Goal: Information Seeking & Learning: Learn about a topic

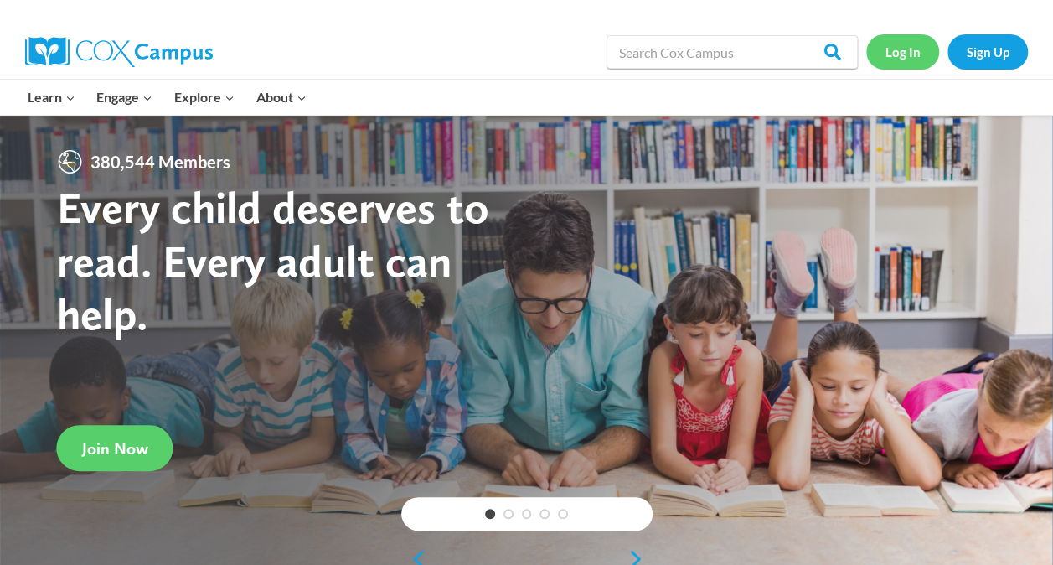
click at [910, 49] on link "Log In" at bounding box center [902, 51] width 73 height 34
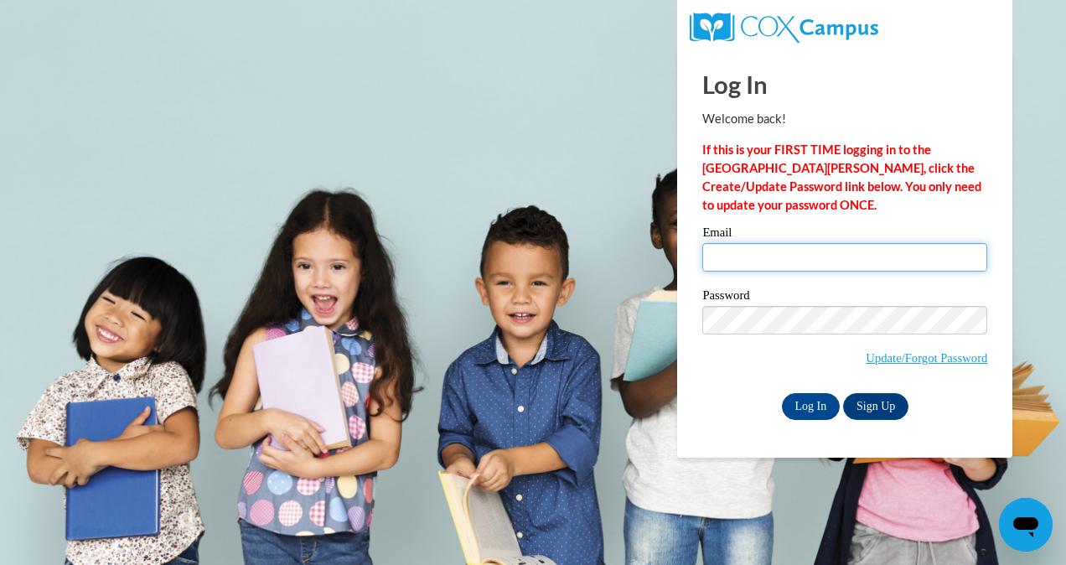
type input "aalexander1@atlantaspeechschool.org"
click at [749, 266] on input "aalexander1@atlantaspeechschool.org" at bounding box center [844, 257] width 285 height 28
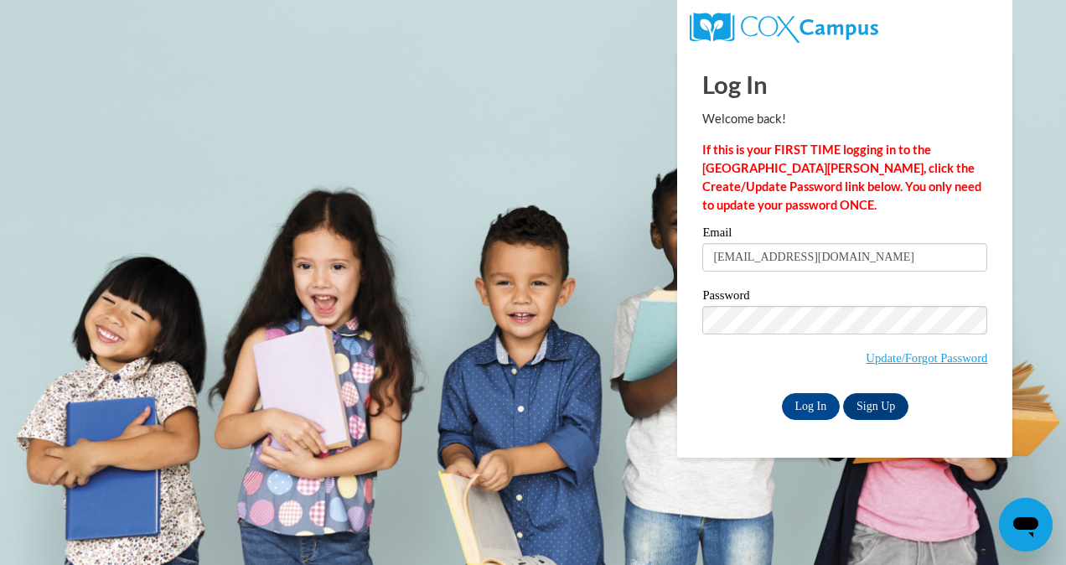
click at [752, 391] on div "Email aalexander1@atlantaspeechschool.org Password Update/Forgot Password Log I…" at bounding box center [844, 322] width 285 height 193
click at [816, 403] on input "Log In" at bounding box center [811, 406] width 59 height 27
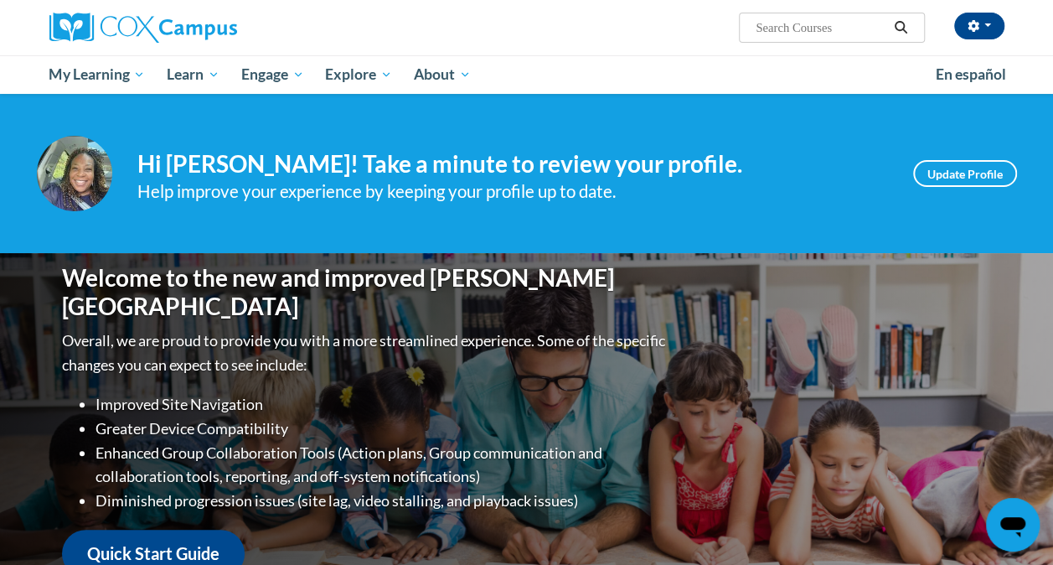
click at [794, 20] on input "Search..." at bounding box center [821, 28] width 134 height 20
type input "goal setting"
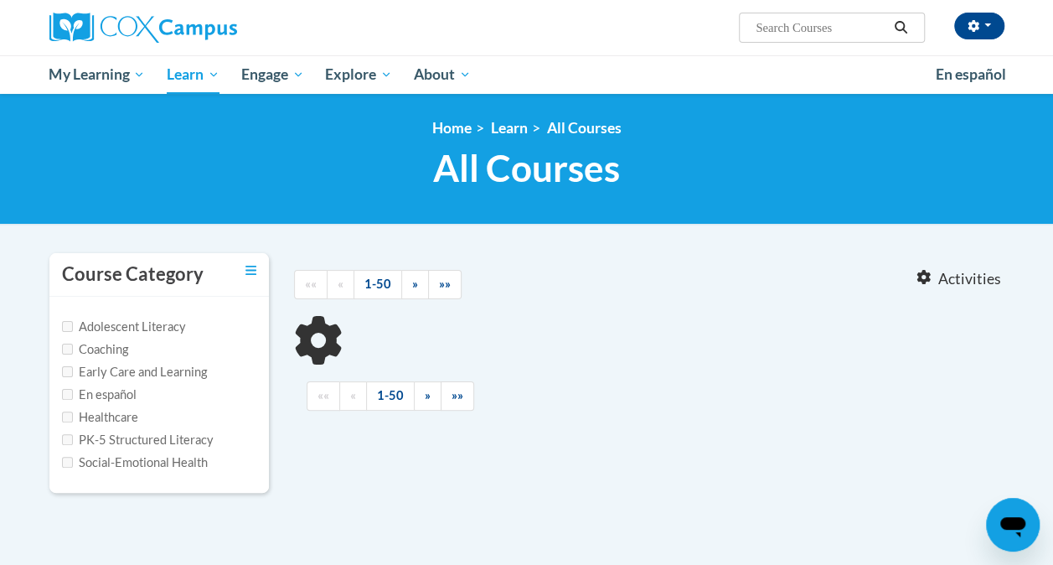
scroll to position [168, 0]
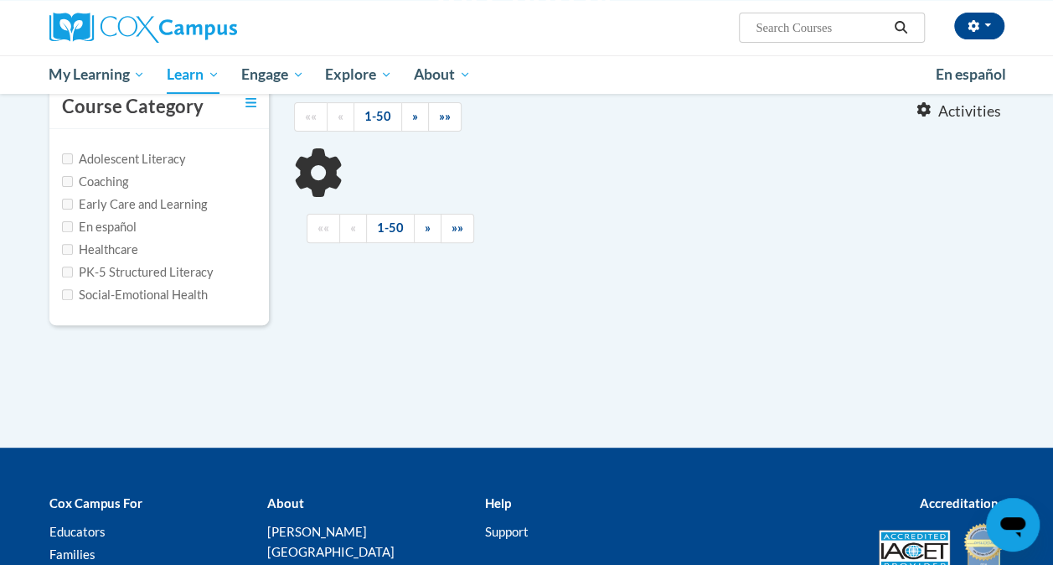
type input "goal setting"
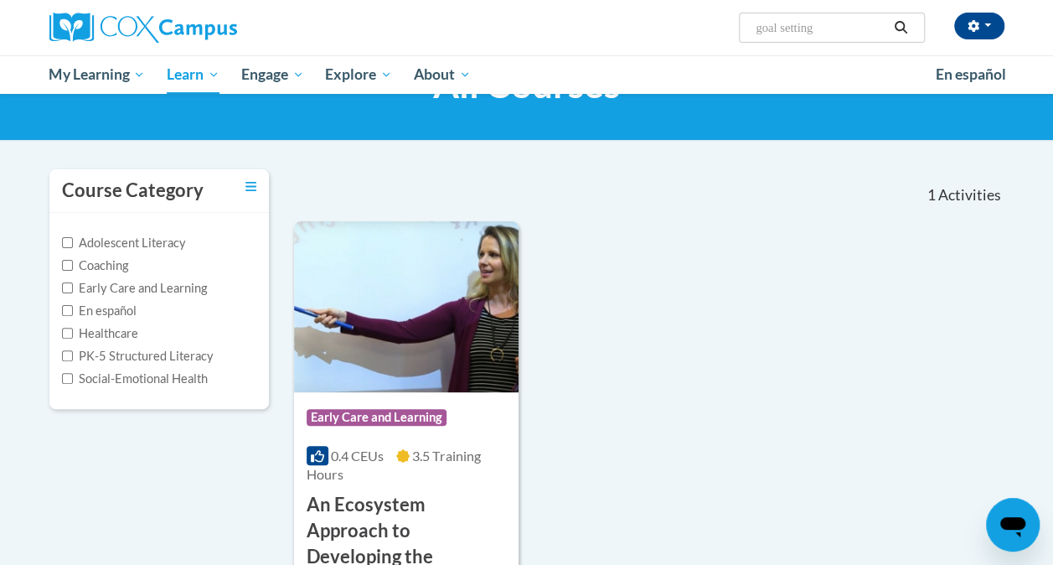
scroll to position [0, 0]
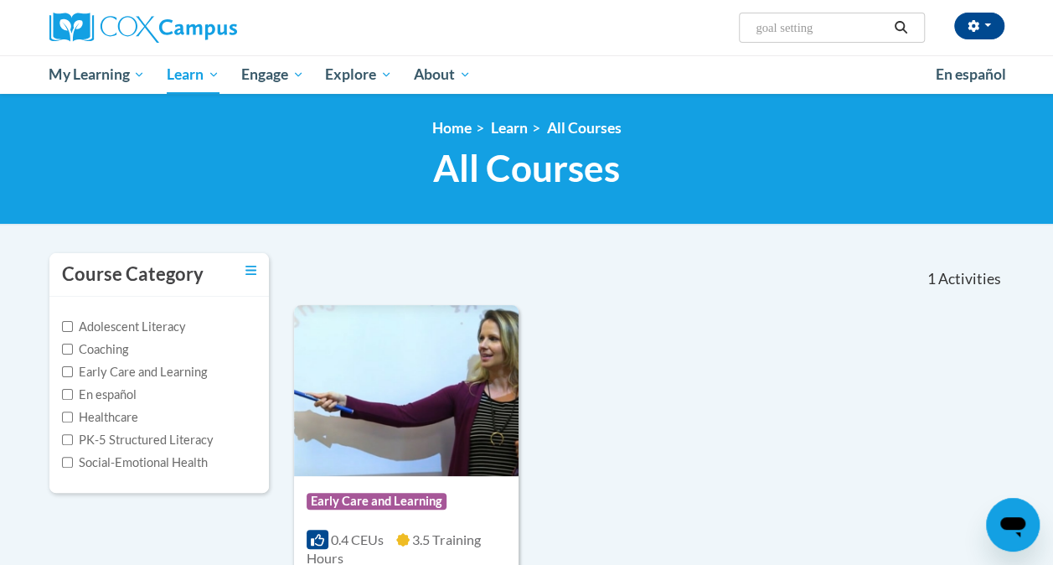
click at [96, 412] on label "Healthcare" at bounding box center [100, 417] width 76 height 18
click at [73, 412] on input "Healthcare" at bounding box center [67, 416] width 11 height 11
checkbox input "true"
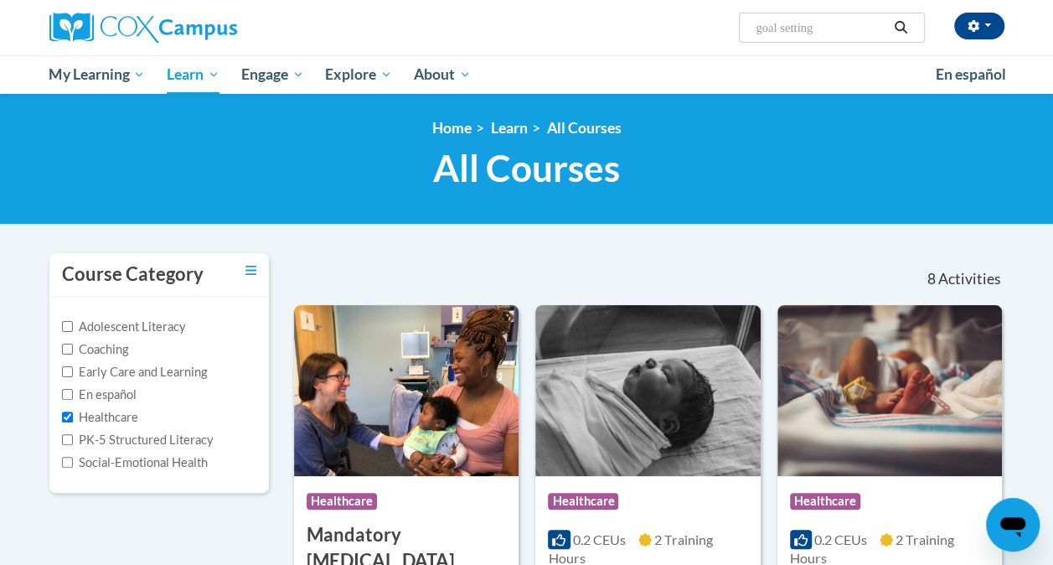
drag, startPoint x: 779, startPoint y: 32, endPoint x: 686, endPoint y: 37, distance: 93.1
click at [711, 34] on div "Alvanetta Alexander (America/New_York UTC-04:00) My Profile Inbox Groups Hub Ac…" at bounding box center [691, 21] width 654 height 43
click at [897, 27] on icon "Search" at bounding box center [900, 27] width 15 height 13
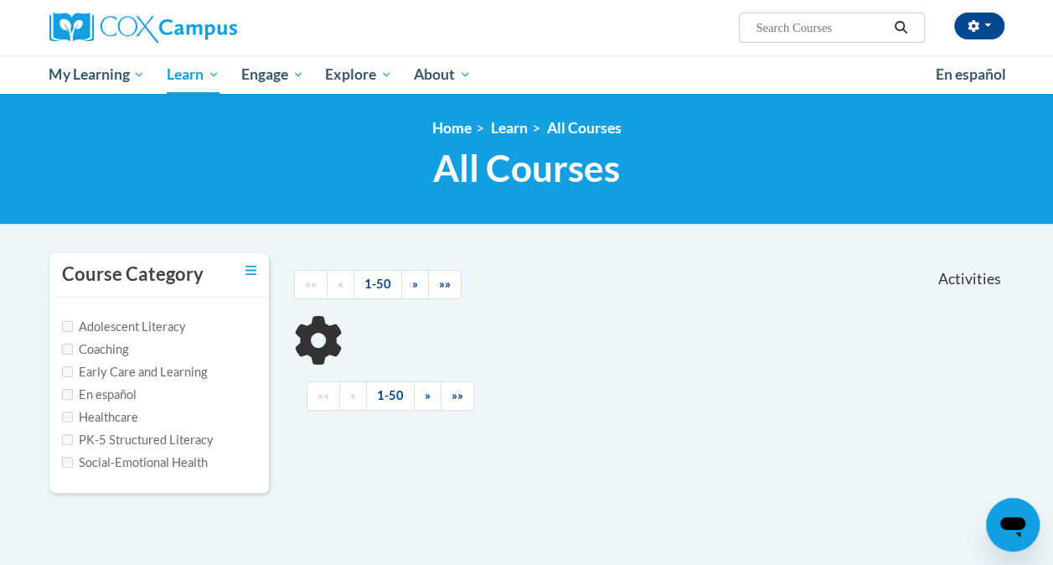
click at [99, 412] on label "Healthcare" at bounding box center [100, 417] width 76 height 18
click at [73, 412] on input "Healthcare" at bounding box center [67, 416] width 11 height 11
checkbox input "true"
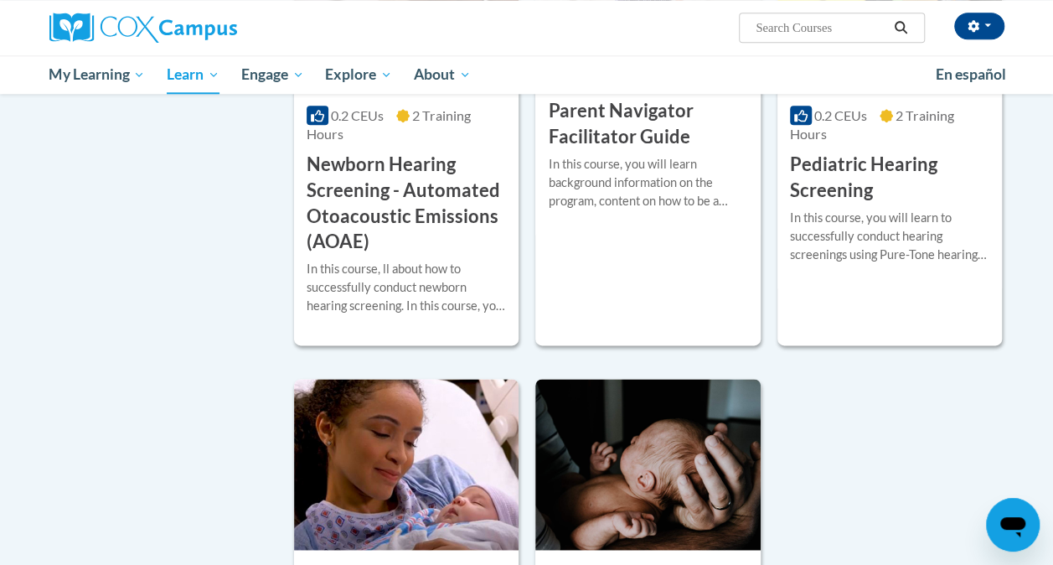
scroll to position [754, 0]
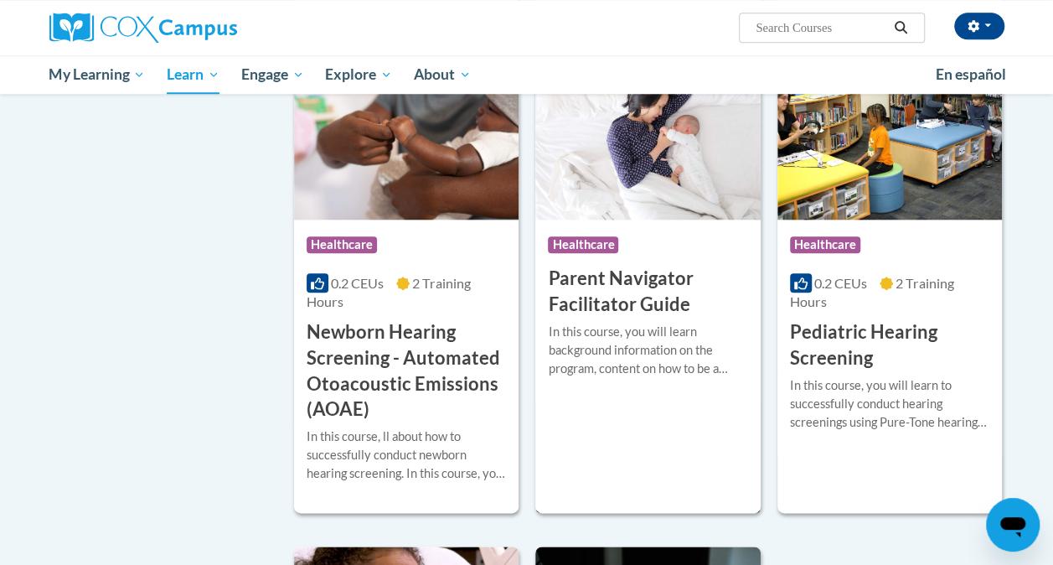
click at [628, 275] on h3 "Parent Navigator Facilitator Guide" at bounding box center [647, 292] width 199 height 52
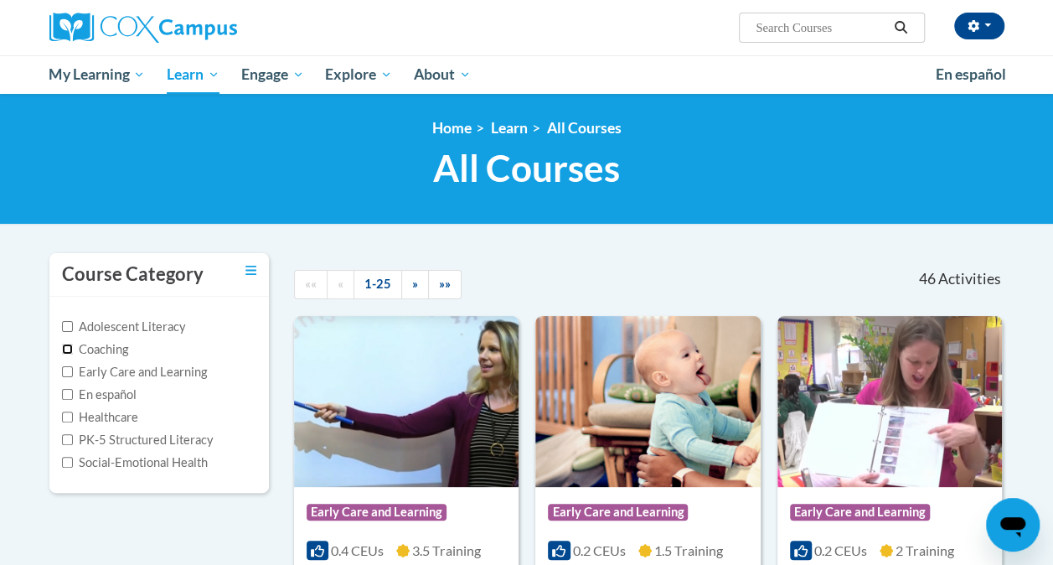
click at [68, 348] on input "Coaching" at bounding box center [67, 349] width 11 height 11
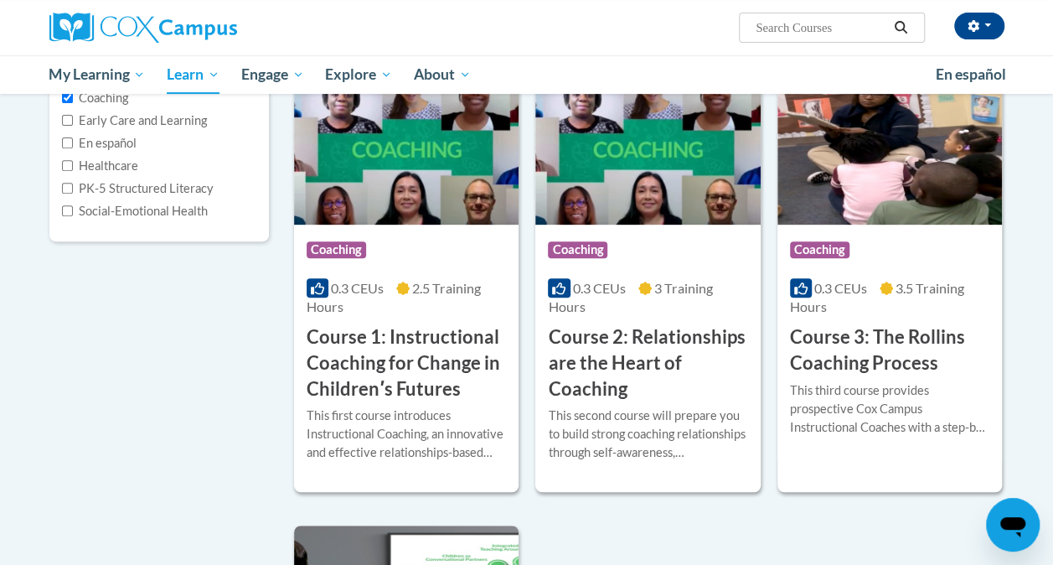
scroll to position [84, 0]
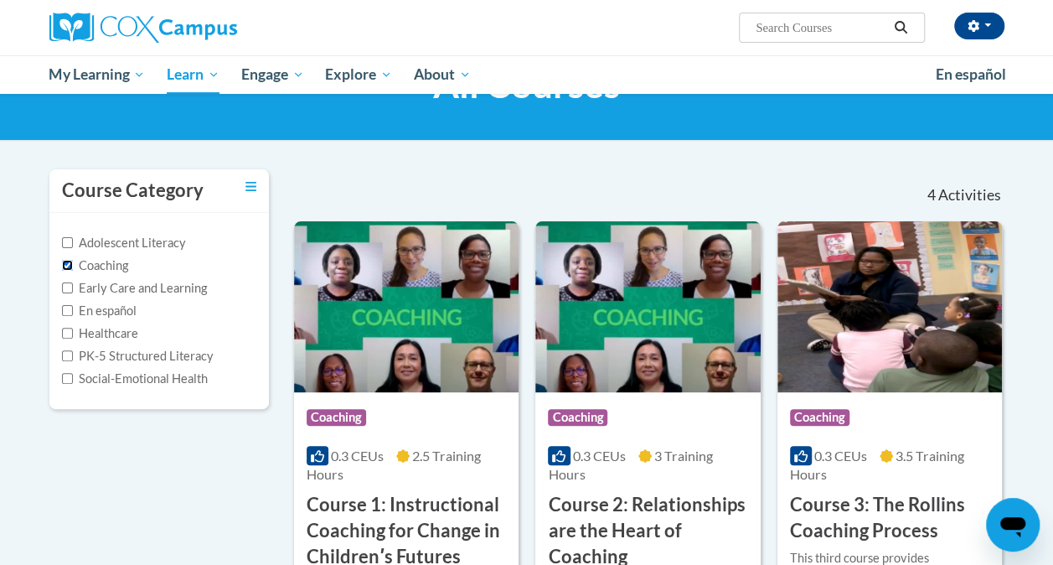
click at [66, 262] on input "Coaching" at bounding box center [67, 265] width 11 height 11
checkbox input "false"
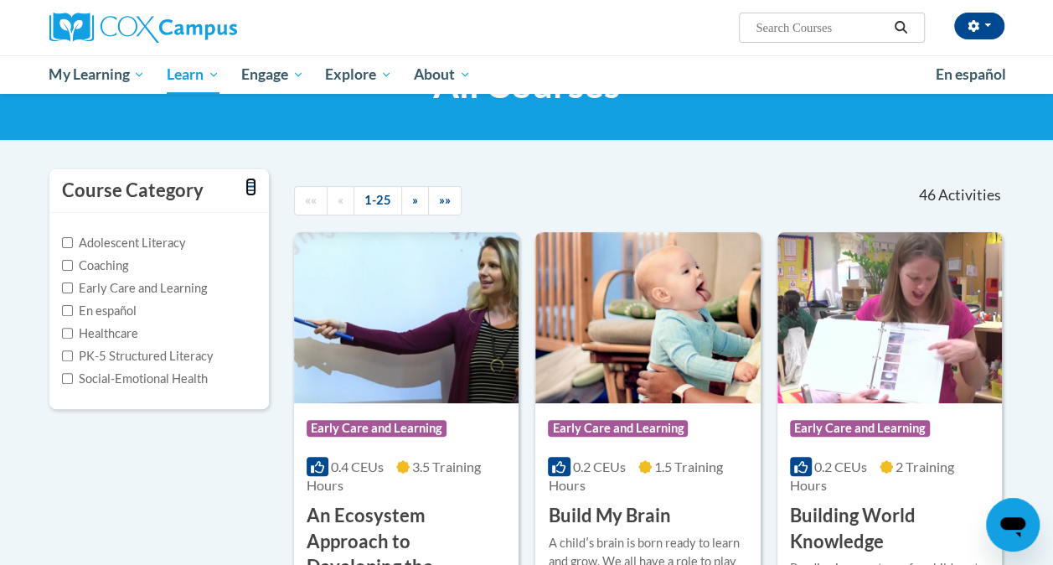
click at [251, 186] on icon "Toggle collapse" at bounding box center [251, 186] width 11 height 9
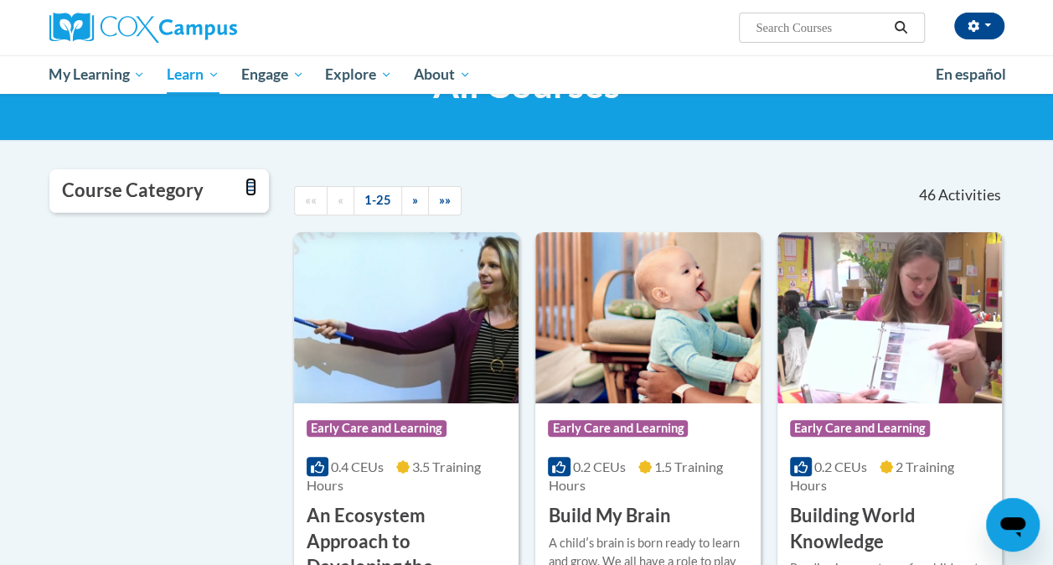
click at [251, 189] on icon "Toggle collapse" at bounding box center [251, 186] width 11 height 13
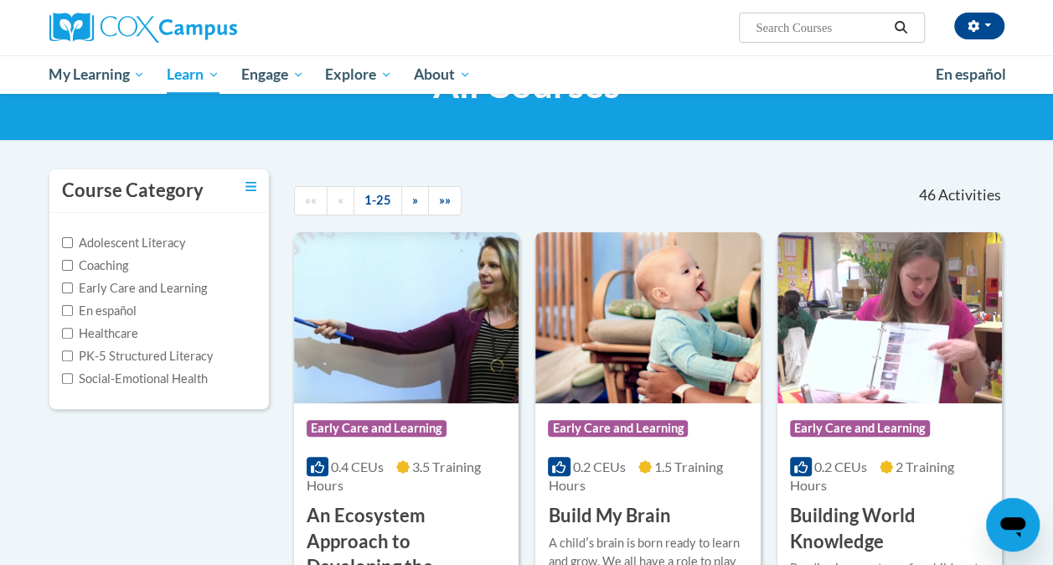
click at [171, 292] on label "Early Care and Learning" at bounding box center [134, 288] width 145 height 18
click at [73, 292] on input "Early Care and Learning" at bounding box center [67, 287] width 11 height 11
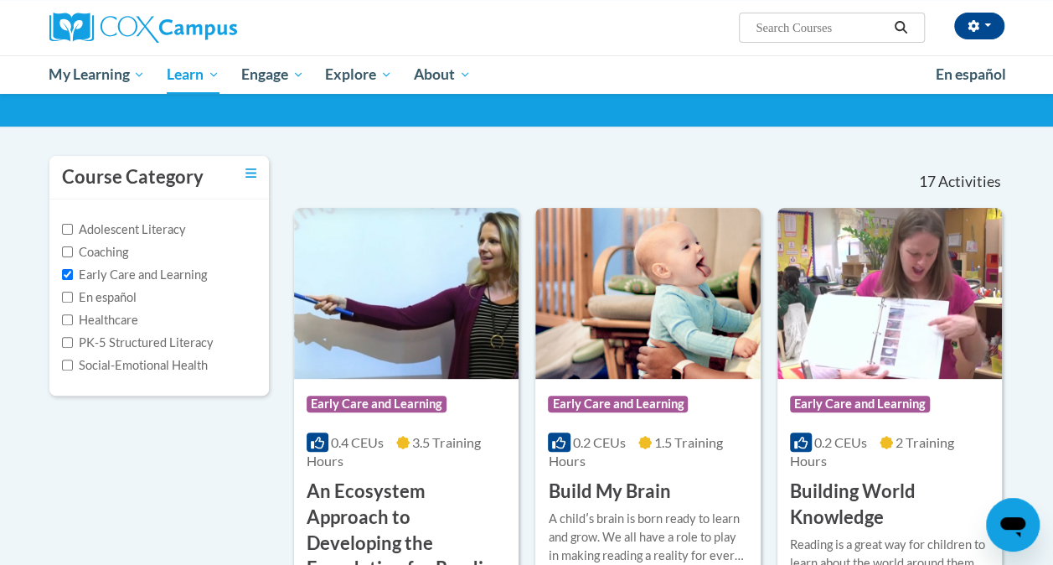
scroll to position [0, 0]
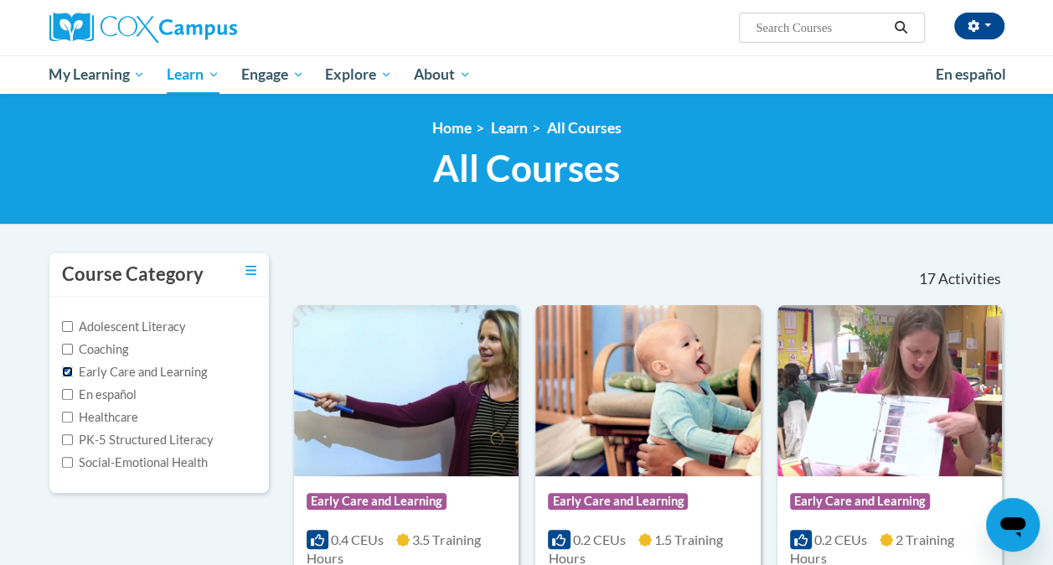
click at [65, 368] on input "Early Care and Learning" at bounding box center [67, 371] width 11 height 11
checkbox input "false"
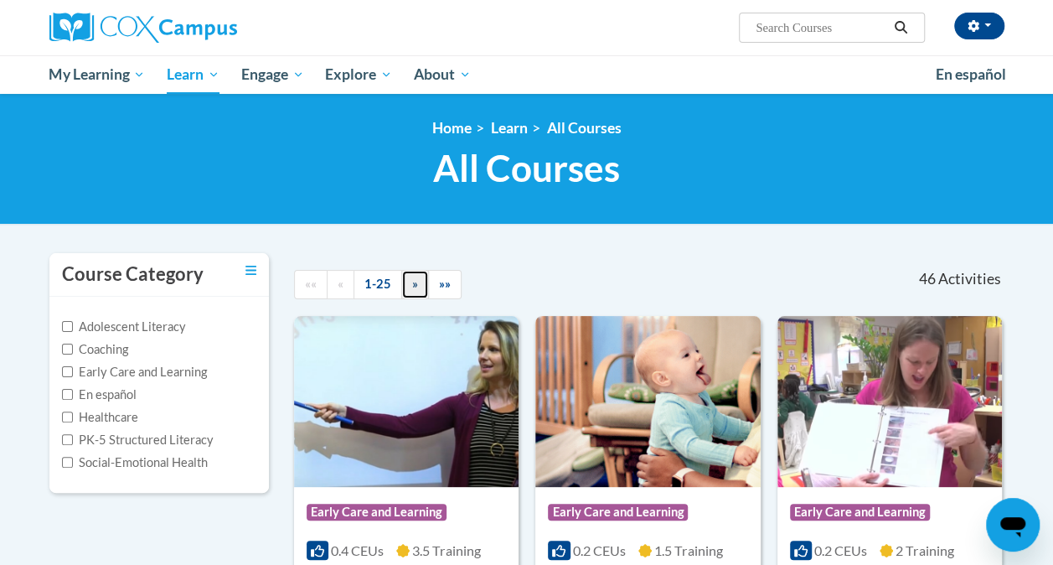
click at [412, 284] on span "»" at bounding box center [415, 284] width 6 height 14
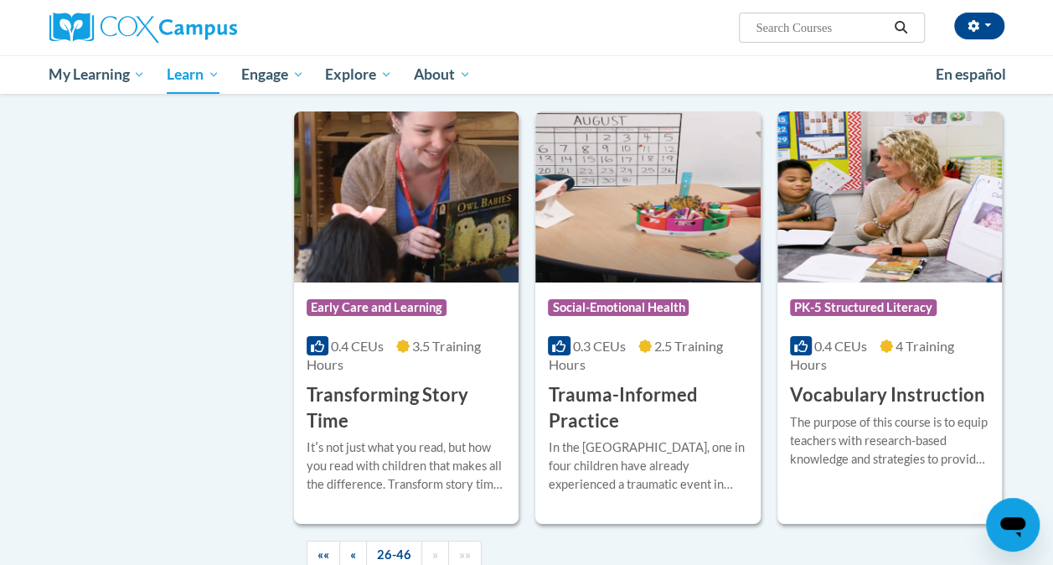
scroll to position [3100, 0]
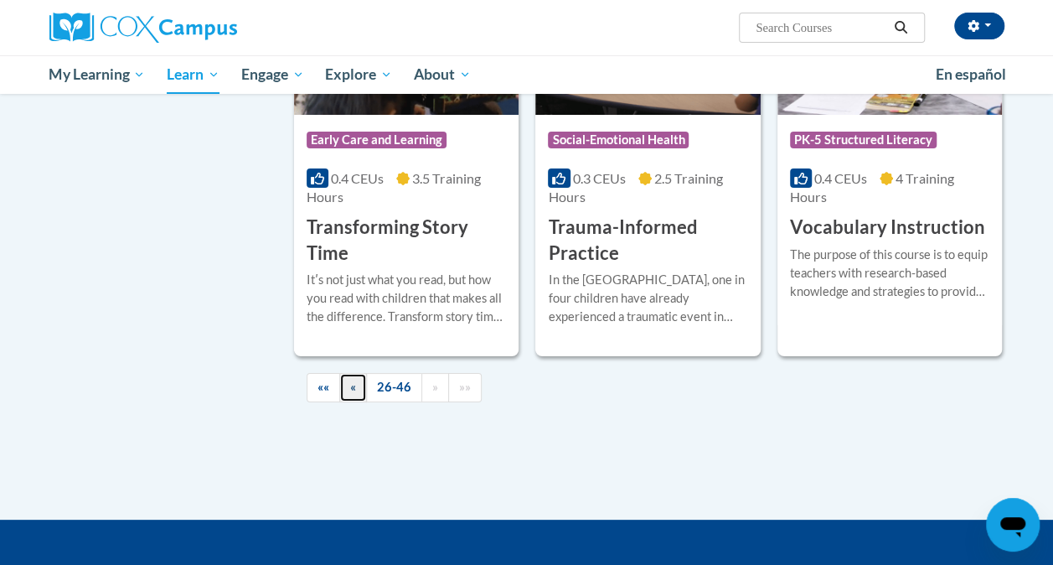
click at [357, 379] on link "«" at bounding box center [353, 387] width 28 height 29
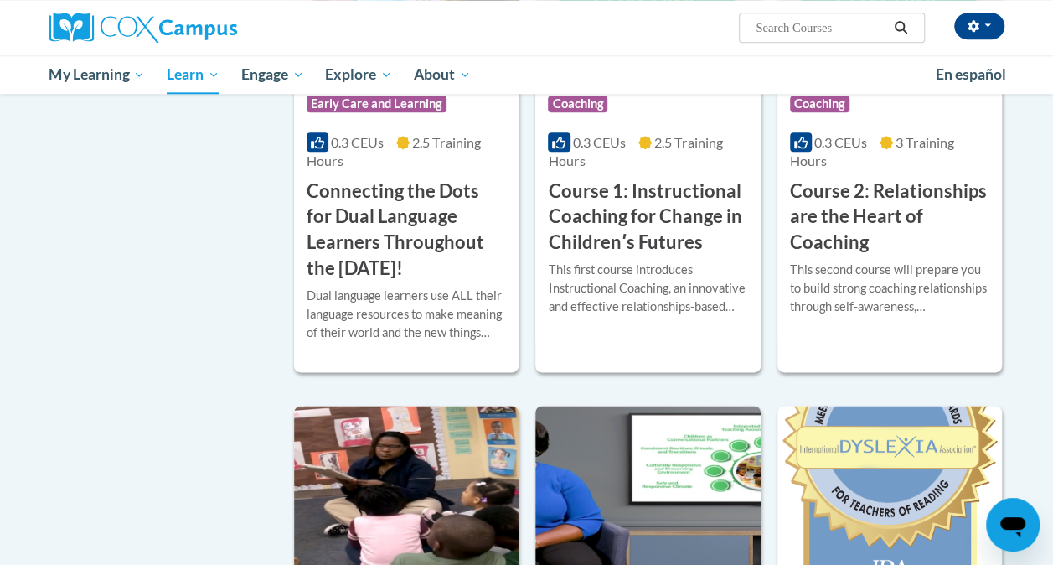
scroll to position [0, 0]
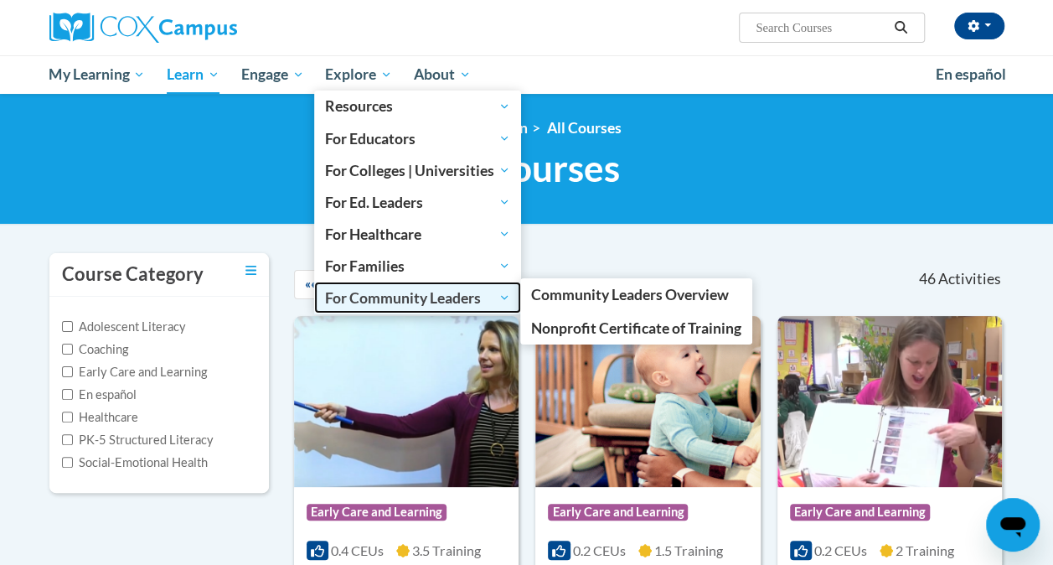
click at [476, 292] on span "For Community Leaders" at bounding box center [417, 297] width 185 height 20
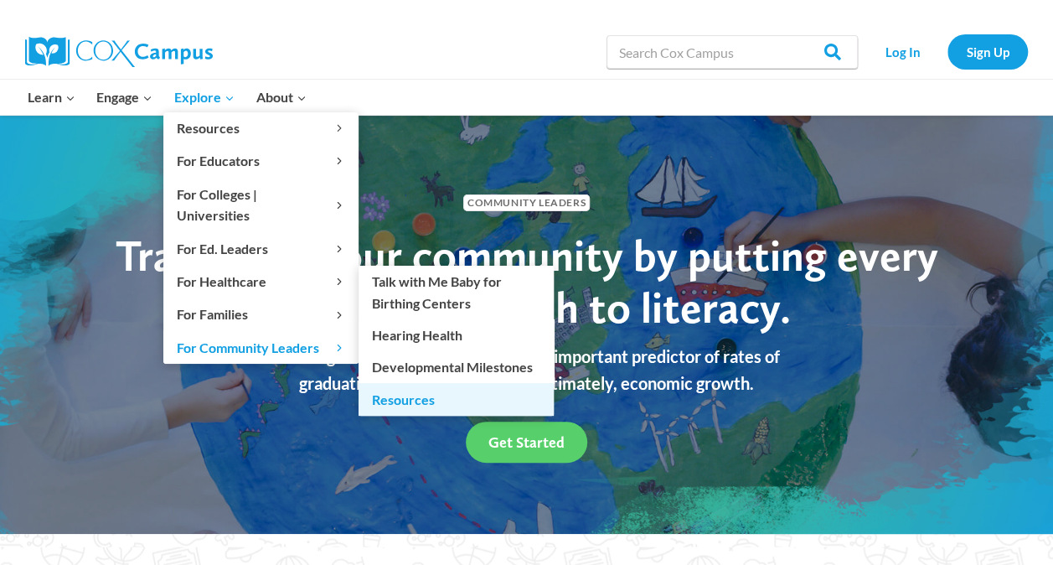
click at [432, 383] on link "Resources" at bounding box center [456, 399] width 195 height 32
